Goal: Task Accomplishment & Management: Manage account settings

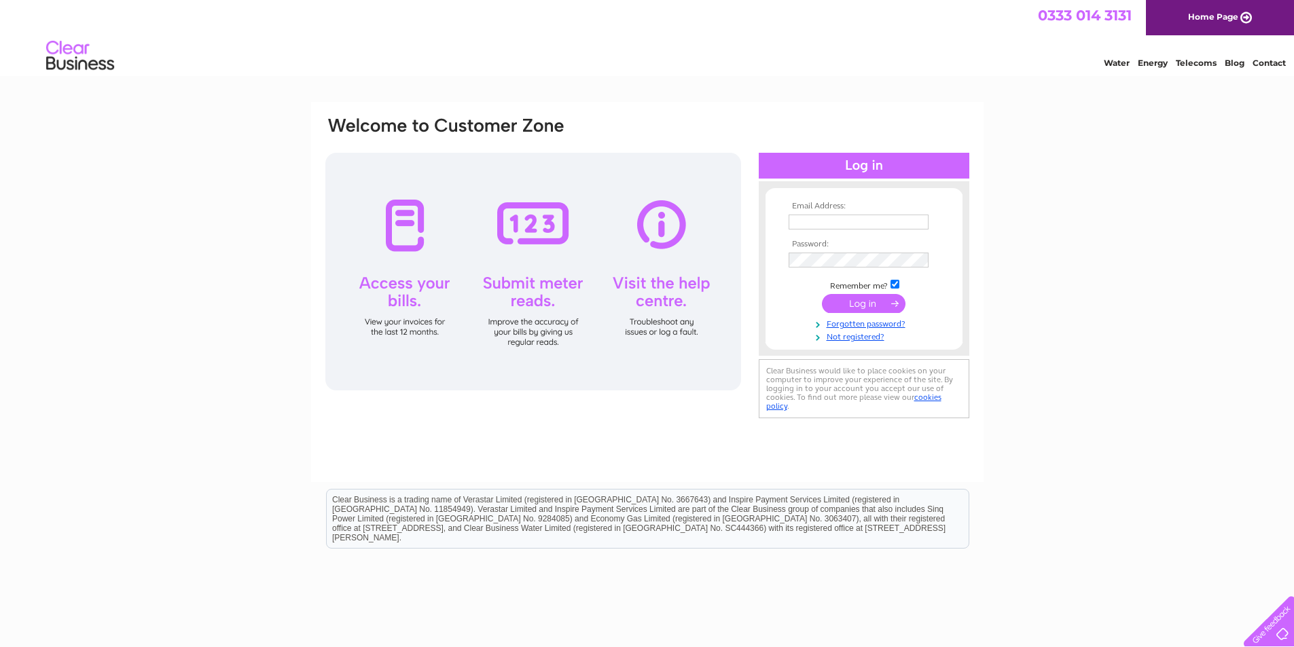
type input "[EMAIL_ADDRESS][DOMAIN_NAME]"
click at [848, 310] on input "submit" at bounding box center [864, 303] width 84 height 19
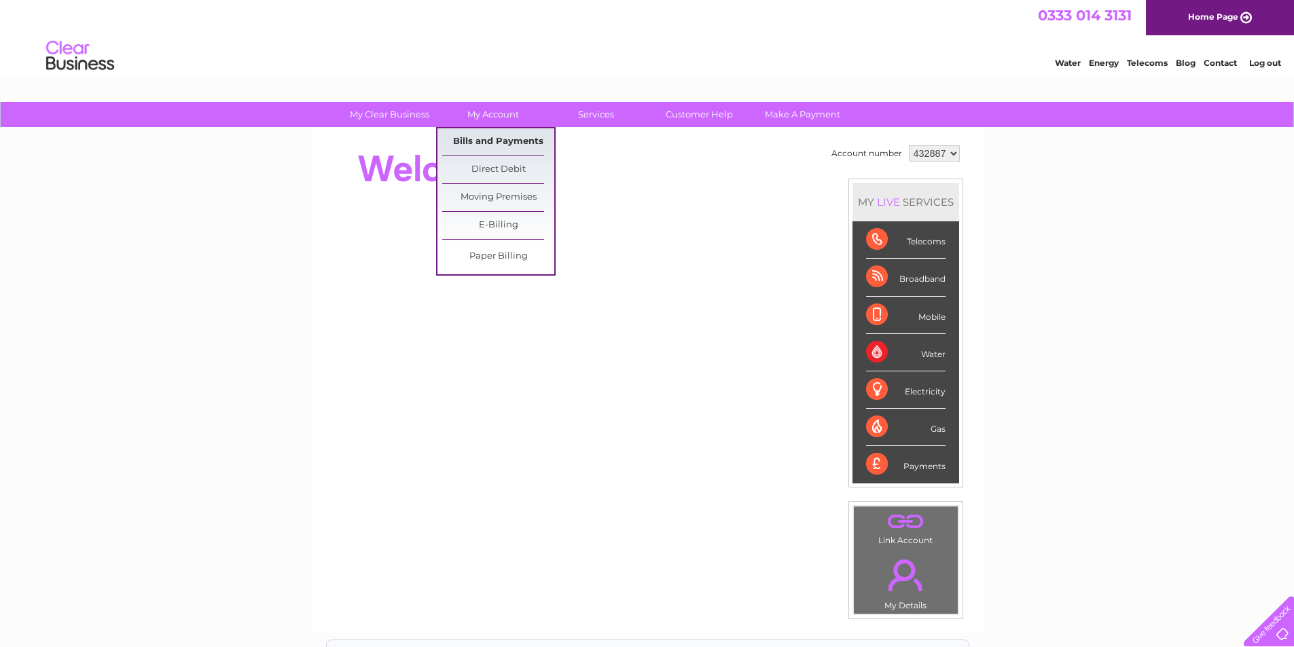
click at [502, 130] on link "Bills and Payments" at bounding box center [498, 141] width 112 height 27
click at [502, 140] on link "Bills and Payments" at bounding box center [498, 141] width 112 height 27
click at [500, 139] on link "Bills and Payments" at bounding box center [498, 141] width 112 height 27
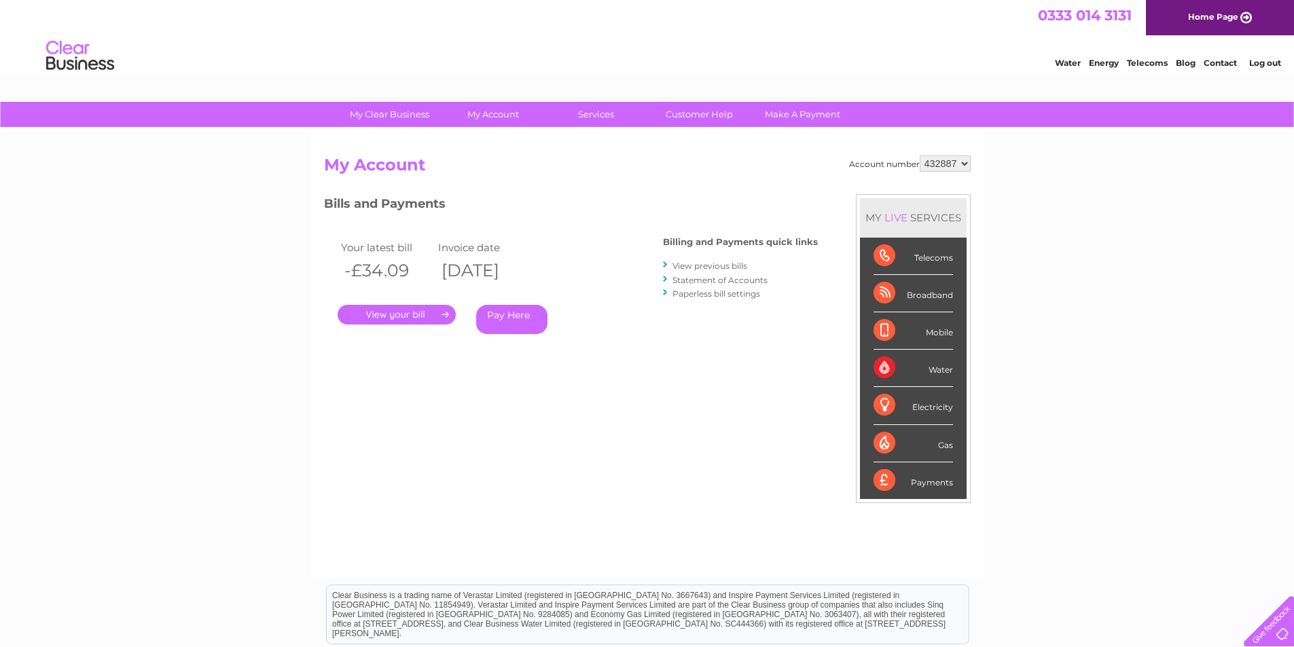
click at [691, 264] on link "View previous bills" at bounding box center [709, 266] width 75 height 10
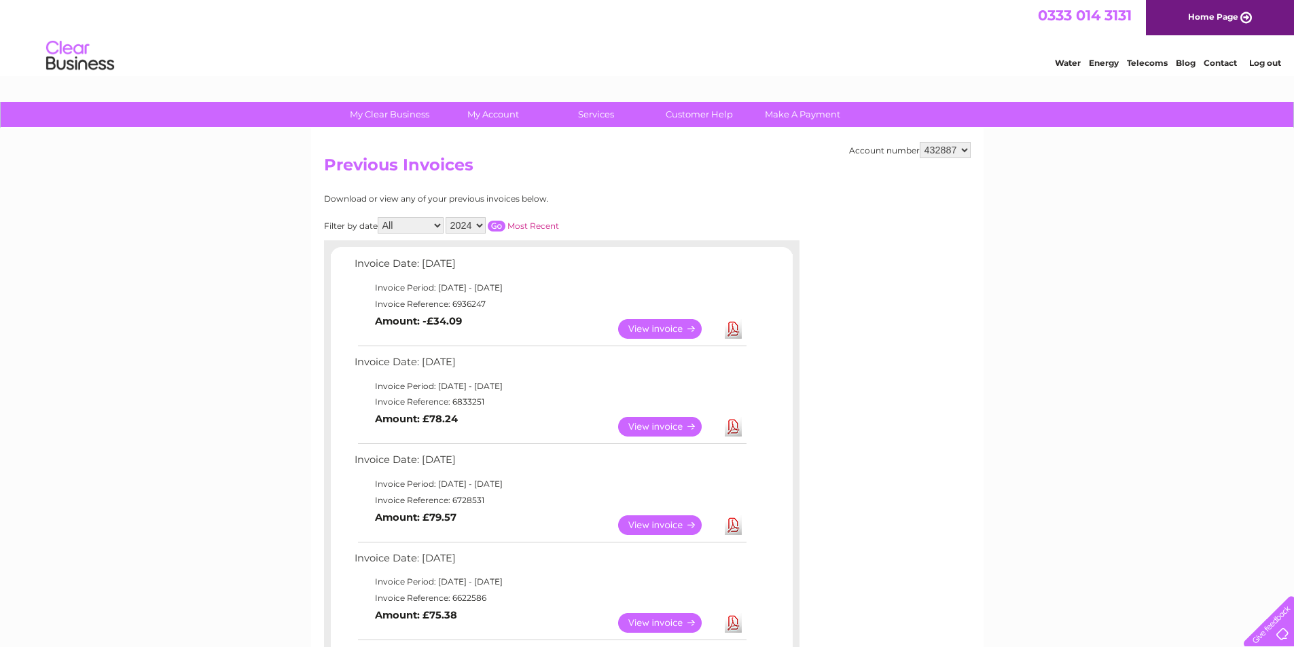
click at [676, 433] on link "View" at bounding box center [668, 427] width 100 height 20
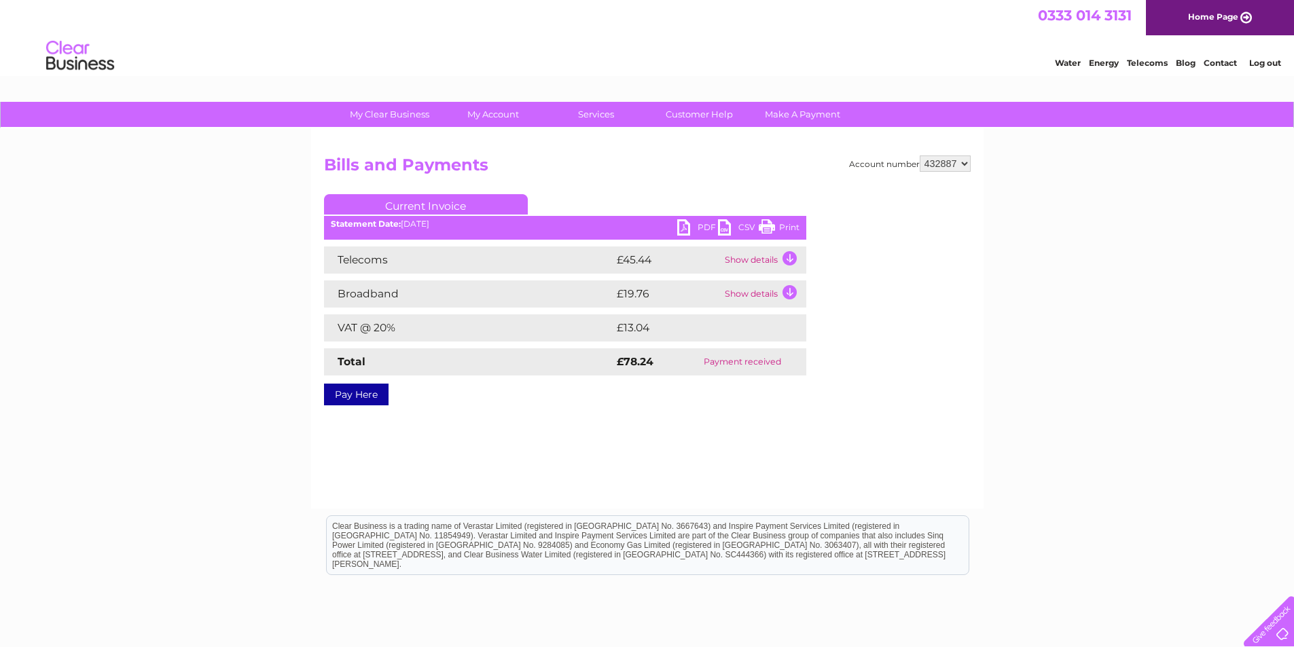
click at [695, 226] on link "PDF" at bounding box center [697, 229] width 41 height 20
click at [958, 165] on select "432887 432892" at bounding box center [945, 164] width 51 height 16
select select "432892"
click at [920, 156] on select "432887 432892" at bounding box center [945, 164] width 51 height 16
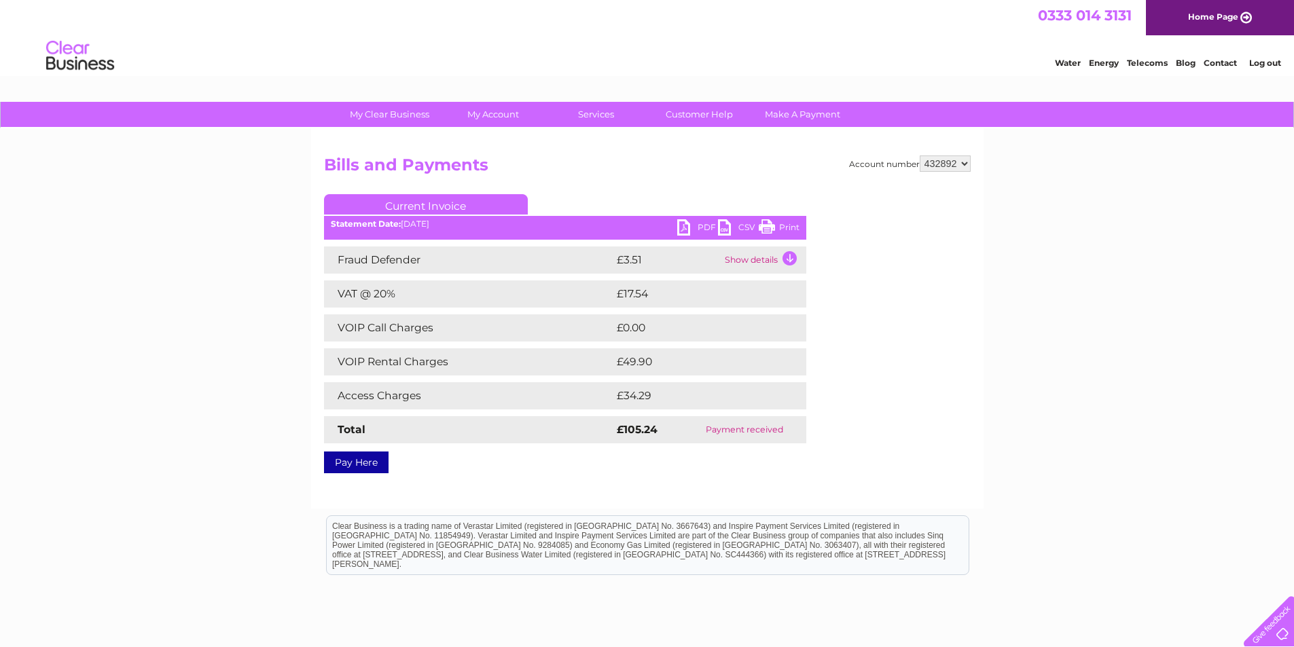
click at [683, 231] on link "PDF" at bounding box center [697, 229] width 41 height 20
